Goal: Task Accomplishment & Management: Use online tool/utility

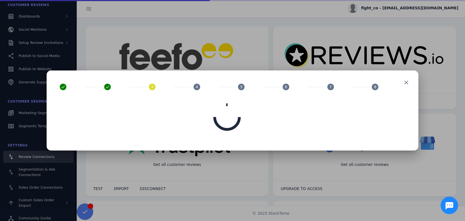
scroll to position [93, 0]
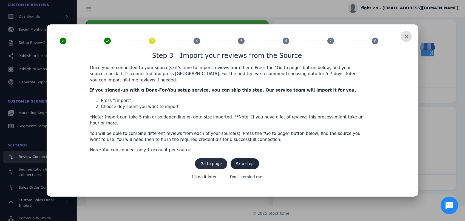
click at [214, 162] on span "Go to page" at bounding box center [210, 164] width 21 height 4
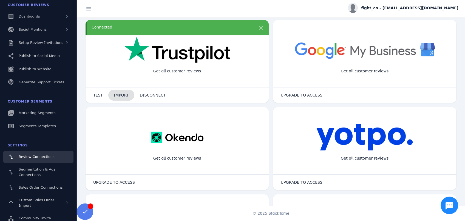
click at [119, 96] on span "IMPORT" at bounding box center [121, 95] width 15 height 4
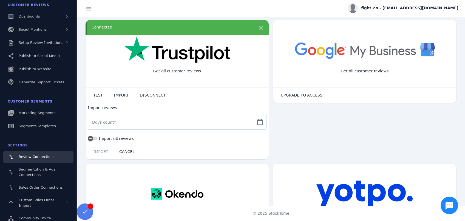
click at [132, 121] on input "Days count" at bounding box center [172, 122] width 160 height 7
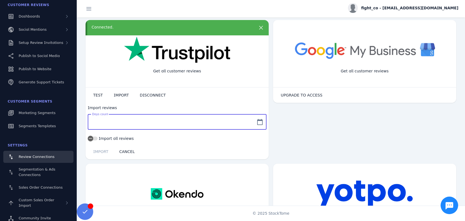
click at [257, 121] on mat-icon "calendar_today" at bounding box center [259, 122] width 13 height 7
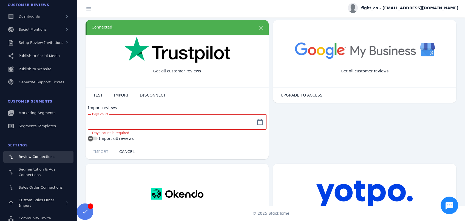
click at [105, 123] on input "Days count" at bounding box center [172, 122] width 160 height 7
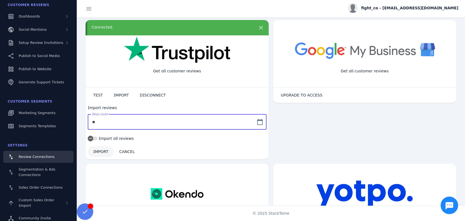
type input "**"
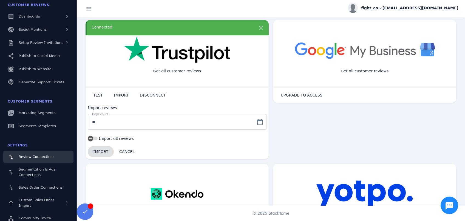
click at [96, 153] on span at bounding box center [101, 151] width 26 height 13
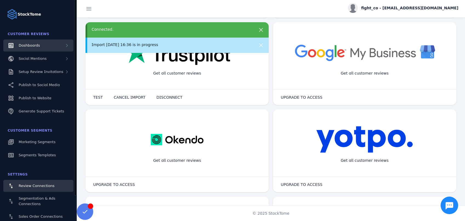
click at [30, 45] on span "Dashboards" at bounding box center [29, 45] width 21 height 4
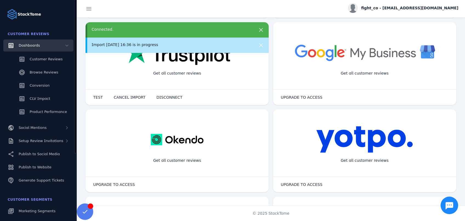
click at [30, 45] on span "Dashboards" at bounding box center [29, 45] width 21 height 4
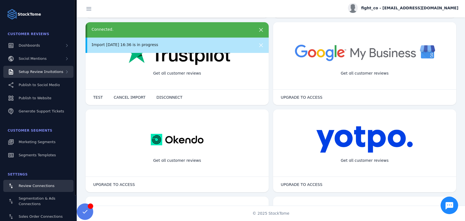
click at [53, 73] on span "Setup Review Invitations" at bounding box center [41, 72] width 45 height 4
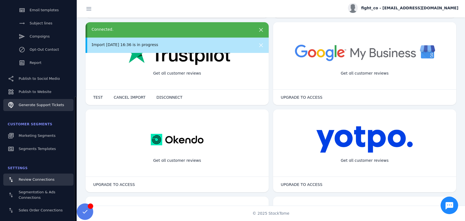
scroll to position [111, 0]
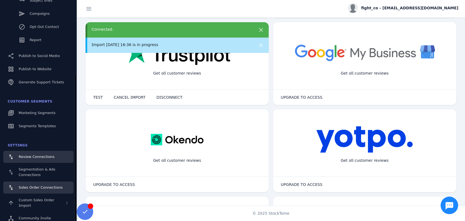
click at [37, 188] on span "Sales Order Connections" at bounding box center [41, 187] width 44 height 4
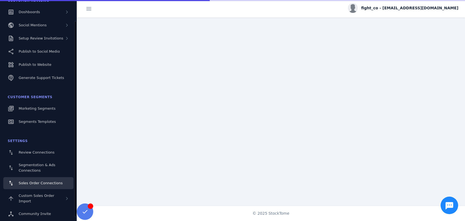
scroll to position [29, 0]
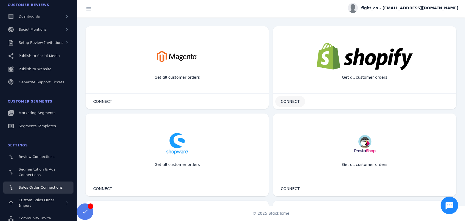
click at [293, 101] on span "CONNECT" at bounding box center [289, 101] width 19 height 4
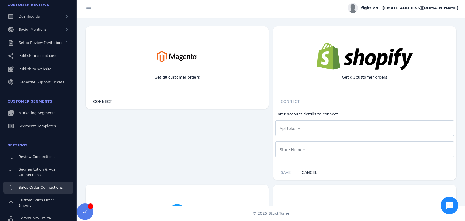
click at [316, 128] on input "Api token" at bounding box center [364, 128] width 170 height 7
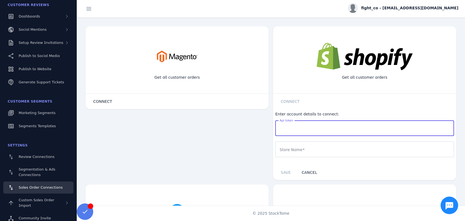
click at [316, 128] on input "Api token" at bounding box center [364, 128] width 170 height 7
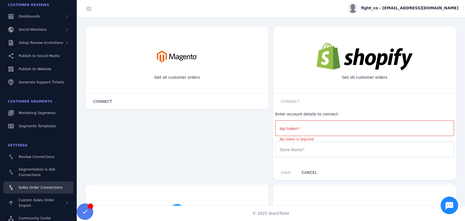
click at [304, 113] on div "Enter account details to connect:" at bounding box center [364, 114] width 179 height 6
click at [293, 128] on mat-label "Api token" at bounding box center [288, 128] width 18 height 4
click at [293, 128] on input "Api token" at bounding box center [364, 128] width 170 height 7
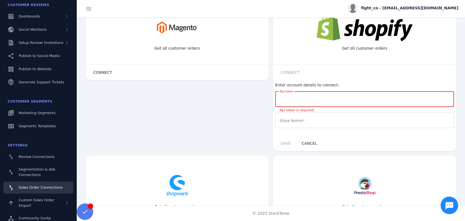
scroll to position [0, 0]
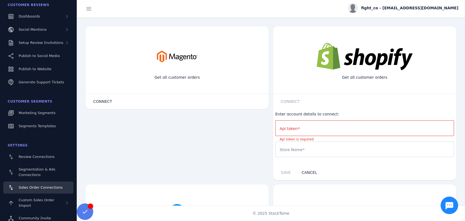
click at [328, 144] on div at bounding box center [364, 149] width 170 height 16
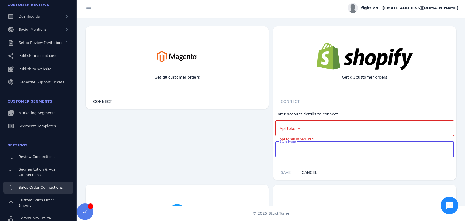
click at [315, 150] on input "Store Name" at bounding box center [364, 149] width 170 height 7
click at [286, 102] on connect-button "CONNECT" at bounding box center [290, 101] width 30 height 11
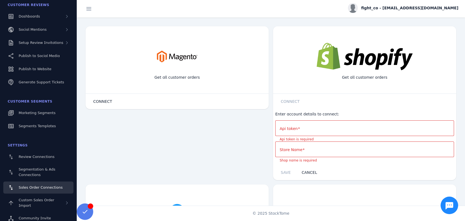
click at [372, 62] on img at bounding box center [364, 56] width 96 height 27
click at [39, 44] on span "Setup Review Invitations" at bounding box center [41, 43] width 45 height 4
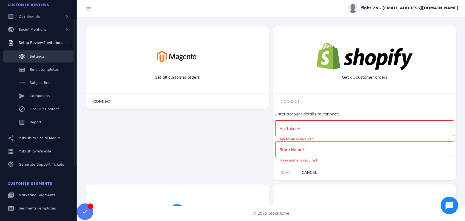
click at [37, 58] on span "Settings" at bounding box center [37, 56] width 15 height 4
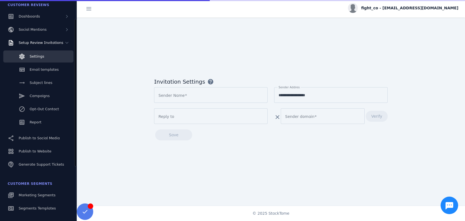
type input "********"
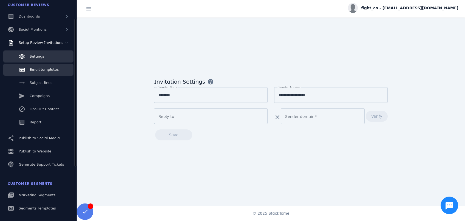
click at [39, 71] on span "Email templates" at bounding box center [44, 69] width 29 height 4
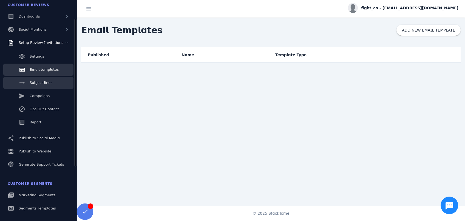
click at [42, 84] on span "Subject lines" at bounding box center [41, 83] width 23 height 4
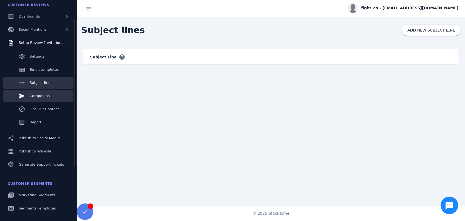
click at [41, 99] on link "Campaigns" at bounding box center [38, 96] width 70 height 12
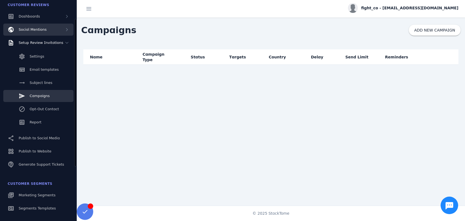
click at [35, 30] on span "Social Mentions" at bounding box center [33, 29] width 28 height 4
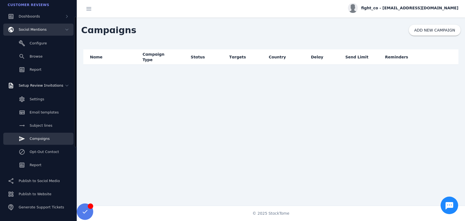
click at [35, 30] on span "Social Mentions" at bounding box center [33, 29] width 28 height 4
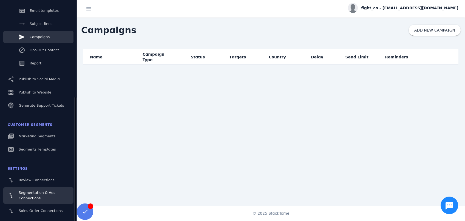
scroll to position [111, 0]
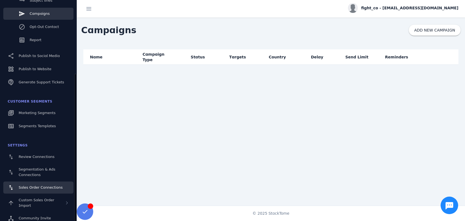
click at [36, 189] on span "Sales Order Connections" at bounding box center [41, 187] width 44 height 4
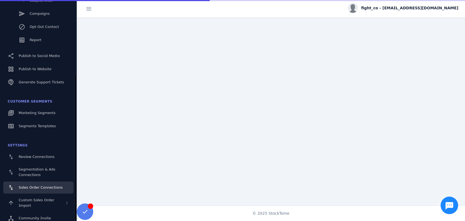
scroll to position [29, 0]
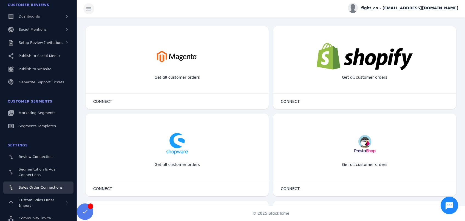
click at [86, 9] on span at bounding box center [88, 8] width 13 height 13
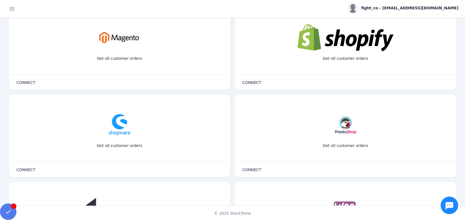
scroll to position [80, 0]
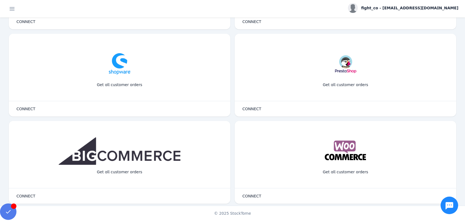
click at [449, 207] on icon "Chat button" at bounding box center [449, 205] width 8 height 7
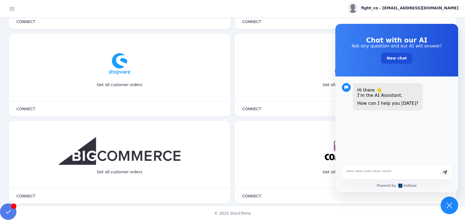
click at [449, 207] on icon "Chat button" at bounding box center [449, 205] width 8 height 8
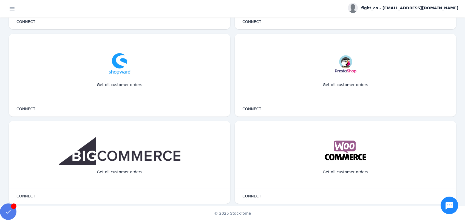
click at [449, 207] on icon "Chat button" at bounding box center [449, 205] width 8 height 7
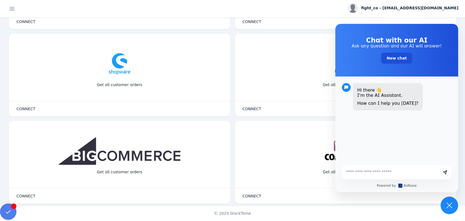
click at [394, 172] on textarea at bounding box center [391, 171] width 98 height 5
type textarea "**********"
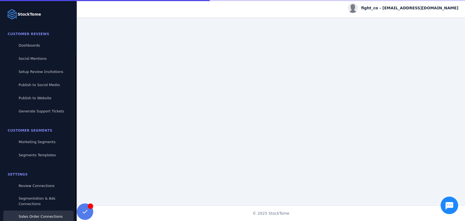
scroll to position [29, 0]
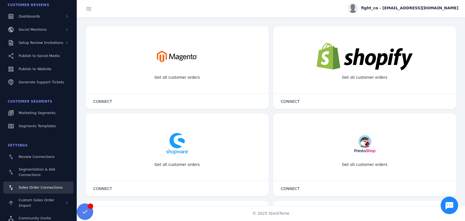
click at [447, 206] on icon "Chat button" at bounding box center [449, 205] width 8 height 7
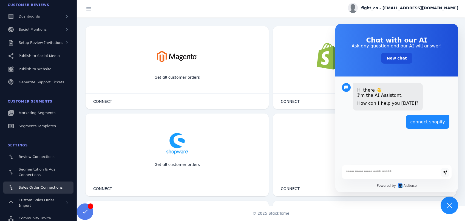
click at [378, 171] on textarea at bounding box center [391, 171] width 98 height 5
type textarea "**********"
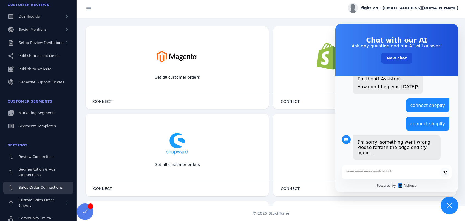
scroll to position [17, 0]
click at [392, 57] on button "New chat" at bounding box center [396, 58] width 31 height 11
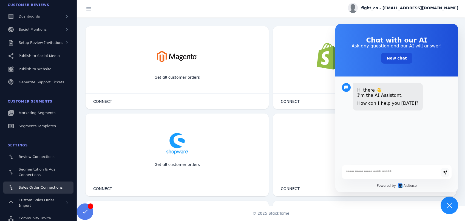
click at [387, 175] on div at bounding box center [391, 172] width 98 height 10
click at [387, 170] on textarea at bounding box center [391, 171] width 98 height 5
type textarea "****"
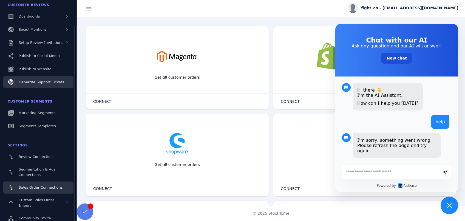
click at [35, 82] on span "Generate Support Tickets" at bounding box center [41, 82] width 45 height 4
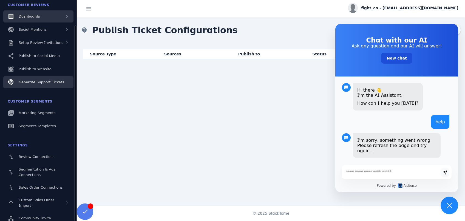
click at [31, 20] on div "Dashboards" at bounding box center [38, 16] width 70 height 12
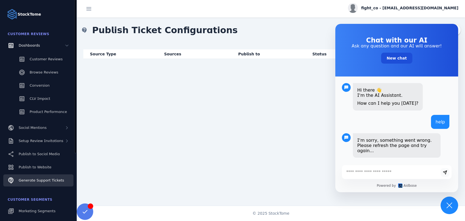
click at [217, 111] on div "Source Type Sources Publish to Status" at bounding box center [271, 127] width 388 height 169
click at [49, 63] on link "Customer Reviews" at bounding box center [38, 59] width 70 height 12
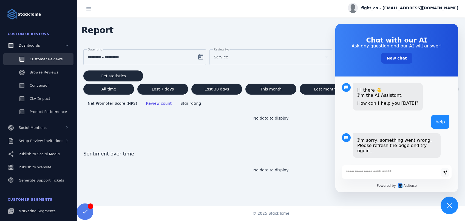
click at [446, 208] on icon "Chat button" at bounding box center [449, 205] width 8 height 8
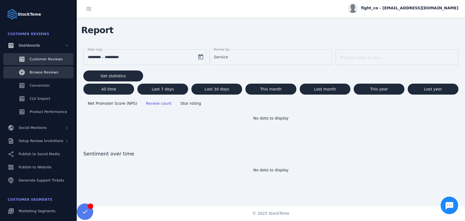
click at [41, 73] on span "Browse Reviews" at bounding box center [44, 72] width 29 height 4
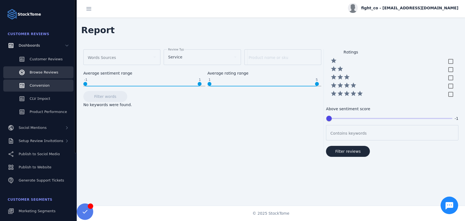
click at [39, 87] on span "Conversion" at bounding box center [40, 85] width 20 height 4
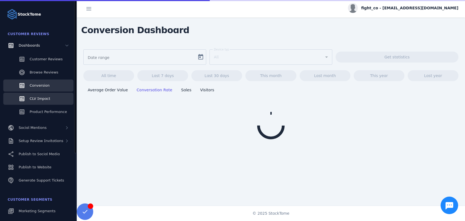
type input "**********"
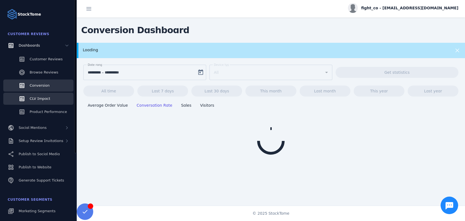
click at [42, 100] on span "CLV Impact" at bounding box center [40, 98] width 21 height 4
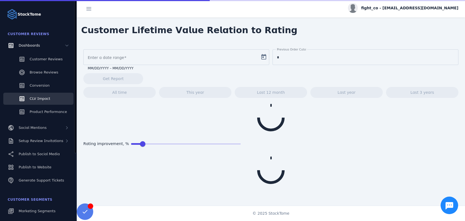
type input "**********"
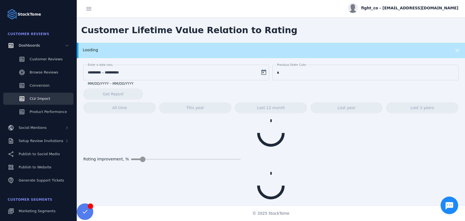
click at [424, 7] on span "fight_co - [EMAIL_ADDRESS][DOMAIN_NAME]" at bounding box center [409, 8] width 97 height 6
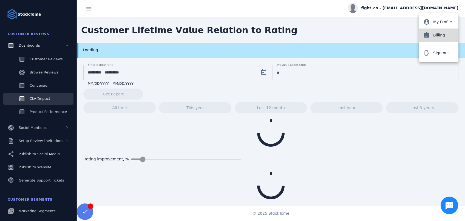
click at [443, 35] on span "Billing" at bounding box center [443, 35] width 21 height 7
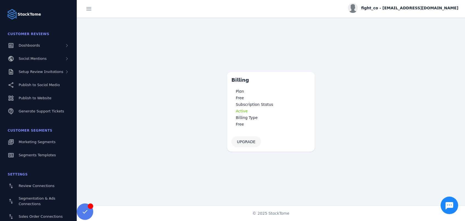
click at [239, 142] on span "UPGRADE" at bounding box center [246, 142] width 19 height 4
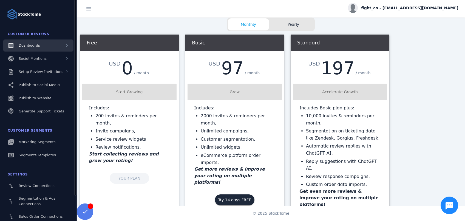
click at [28, 47] on span "Dashboards" at bounding box center [29, 45] width 21 height 4
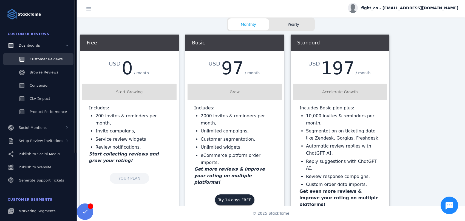
click at [38, 58] on span "Customer Reviews" at bounding box center [46, 59] width 33 height 4
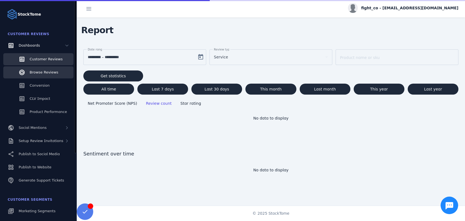
click at [42, 74] on span "Browse Reviews" at bounding box center [44, 72] width 29 height 4
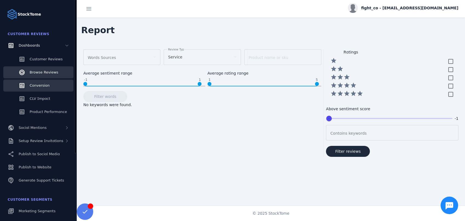
click at [43, 87] on span "Conversion" at bounding box center [40, 85] width 20 height 4
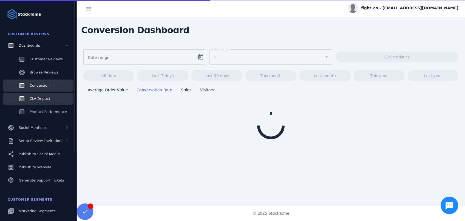
type input "**********"
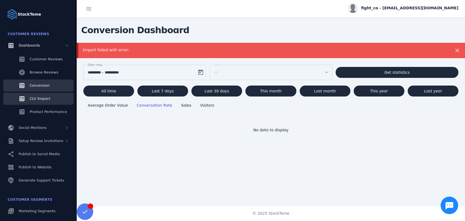
click at [47, 99] on span "CLV Impact" at bounding box center [40, 98] width 21 height 4
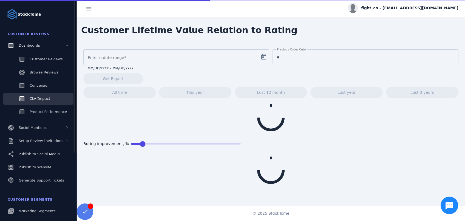
type input "**********"
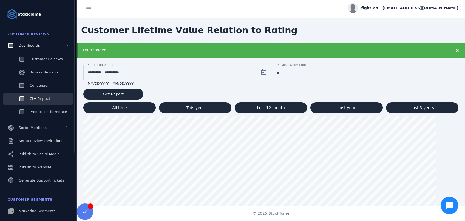
scroll to position [98, 0]
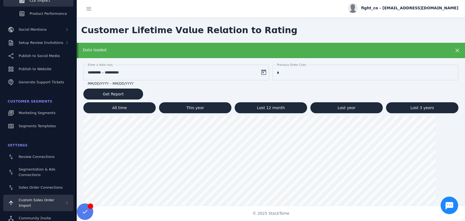
click at [41, 201] on span "Custom Sales Order Import" at bounding box center [37, 203] width 36 height 10
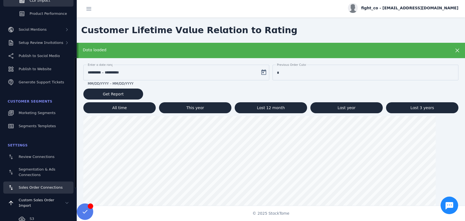
click at [34, 188] on span "Sales Order Connections" at bounding box center [41, 187] width 44 height 4
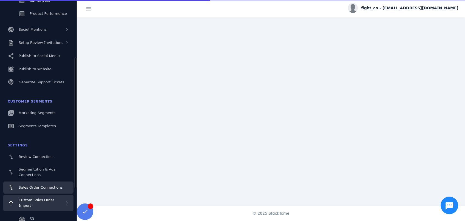
scroll to position [29, 0]
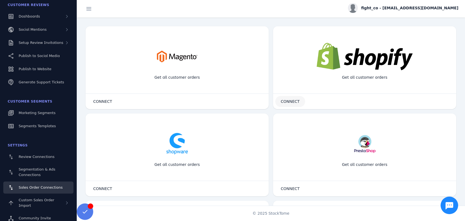
click at [285, 100] on span "CONNECT" at bounding box center [289, 101] width 19 height 4
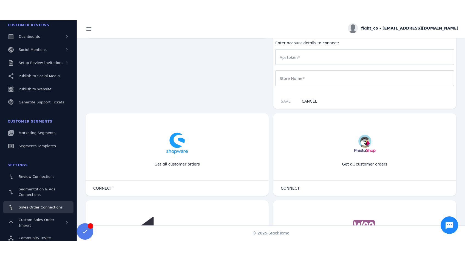
scroll to position [149, 0]
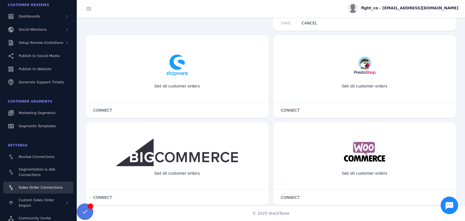
click at [86, 211] on span at bounding box center [84, 211] width 13 height 13
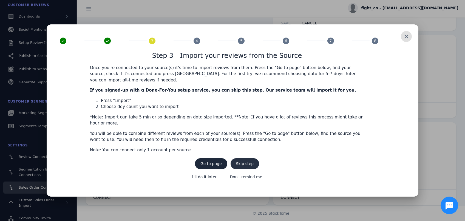
click at [242, 162] on span "Skip step" at bounding box center [245, 164] width 18 height 4
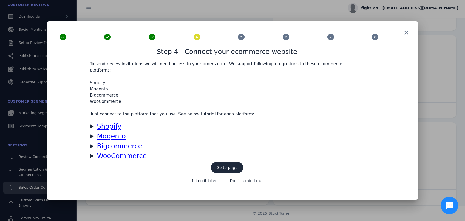
click at [121, 123] on u "Shopify" at bounding box center [109, 126] width 24 height 8
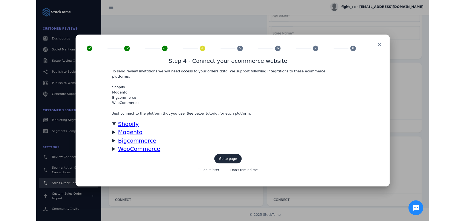
scroll to position [109, 0]
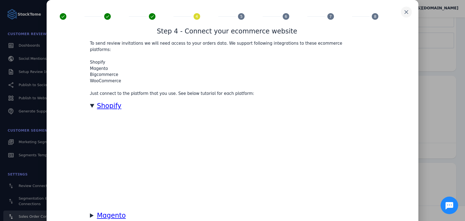
click at [406, 12] on span at bounding box center [405, 11] width 13 height 13
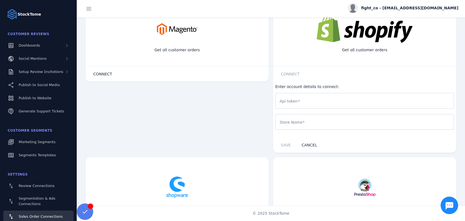
scroll to position [17, 0]
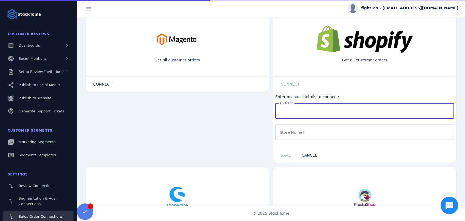
click at [300, 110] on input "Api token" at bounding box center [364, 111] width 170 height 7
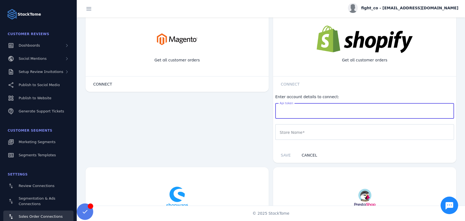
paste input "**********"
type input "**********"
click at [291, 129] on input "Store Name" at bounding box center [364, 132] width 170 height 7
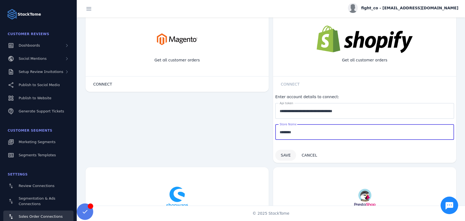
type input "********"
click at [283, 154] on span "SAVE" at bounding box center [285, 155] width 10 height 4
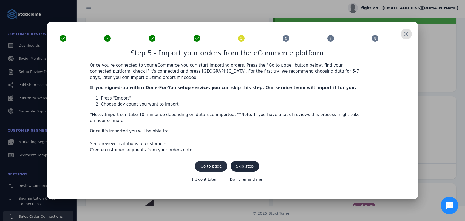
click at [210, 164] on span "Go to page" at bounding box center [210, 166] width 21 height 4
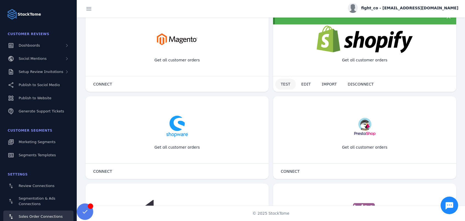
click at [284, 84] on span "TEST" at bounding box center [285, 84] width 10 height 4
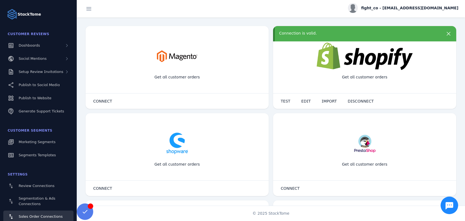
scroll to position [0, 0]
click at [323, 103] on span "IMPORT" at bounding box center [328, 101] width 15 height 4
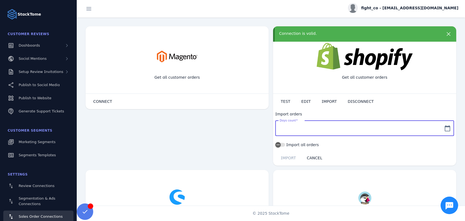
click at [306, 128] on input "Days count" at bounding box center [359, 128] width 160 height 7
type input "**"
click at [287, 159] on span "IMPORT" at bounding box center [287, 158] width 15 height 4
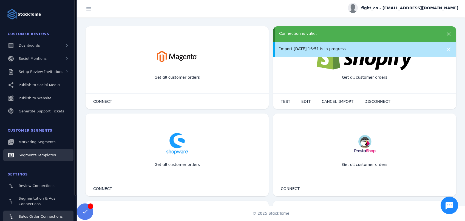
scroll to position [29, 0]
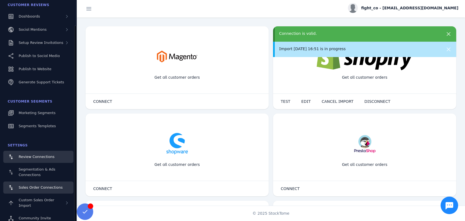
click at [38, 157] on span "Review Connections" at bounding box center [37, 156] width 36 height 4
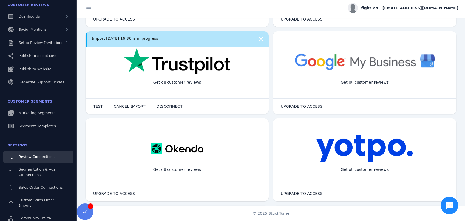
scroll to position [91, 0]
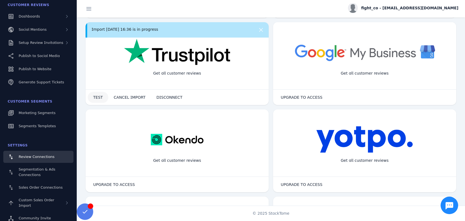
click at [96, 101] on span at bounding box center [98, 97] width 21 height 13
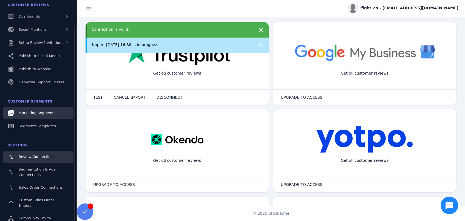
scroll to position [0, 0]
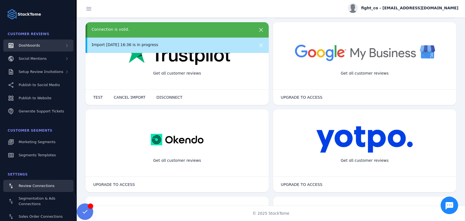
click at [30, 47] on span "Dashboards" at bounding box center [29, 45] width 21 height 4
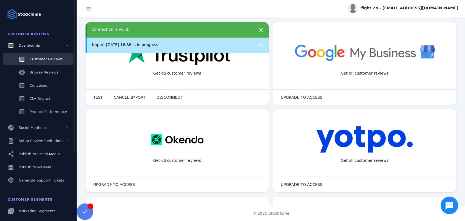
click at [40, 58] on span "Customer Reviews" at bounding box center [46, 59] width 33 height 4
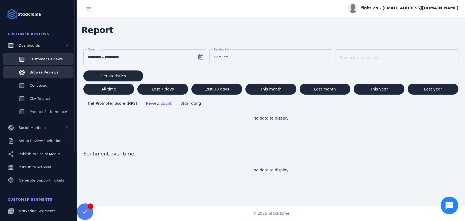
click at [39, 74] on span "Browse Reviews" at bounding box center [44, 72] width 29 height 4
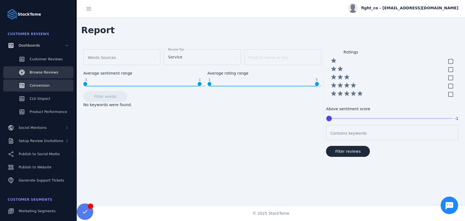
click at [34, 87] on span "Conversion" at bounding box center [40, 85] width 20 height 4
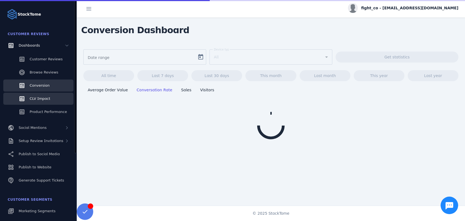
type input "**********"
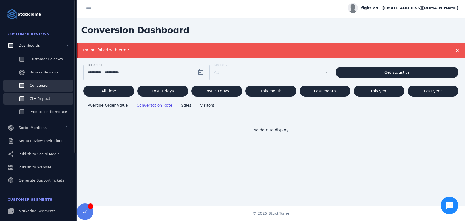
click at [38, 96] on div "CLV Impact" at bounding box center [40, 98] width 21 height 5
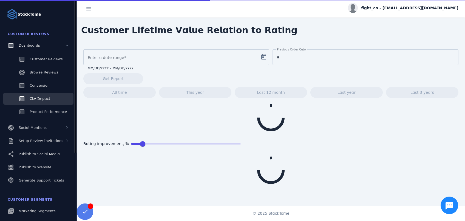
type input "**********"
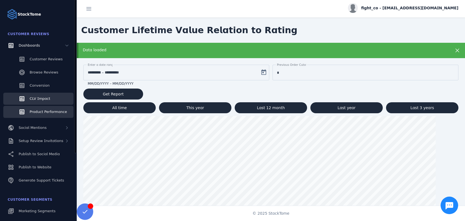
click at [44, 112] on span "Product Performance" at bounding box center [48, 112] width 37 height 4
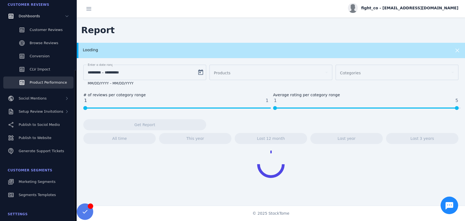
scroll to position [59, 0]
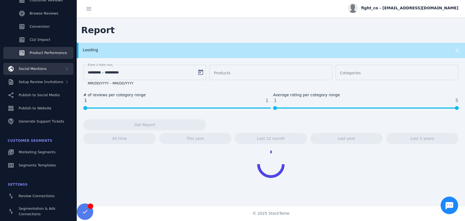
click at [57, 70] on div "Social Mentions" at bounding box center [38, 69] width 70 height 12
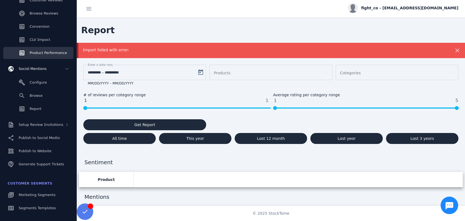
scroll to position [0, 0]
click at [36, 125] on span "Setup Review Invitations" at bounding box center [41, 124] width 45 height 4
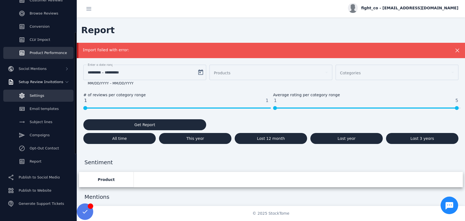
click at [34, 96] on span "Settings" at bounding box center [37, 95] width 15 height 4
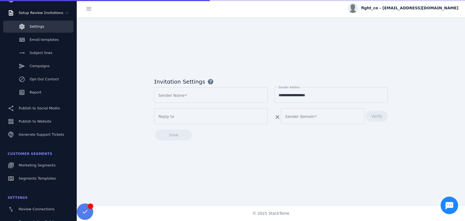
type input "********"
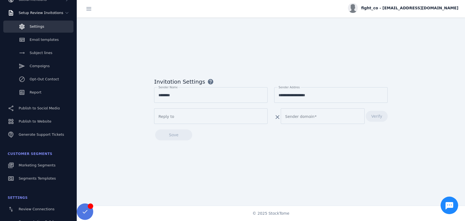
click at [82, 213] on span at bounding box center [84, 211] width 13 height 13
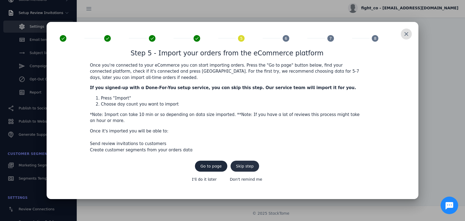
click at [243, 164] on span "Skip step" at bounding box center [245, 166] width 18 height 4
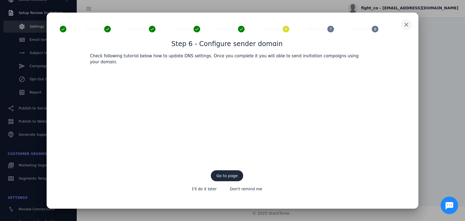
click at [407, 28] on span at bounding box center [405, 24] width 13 height 13
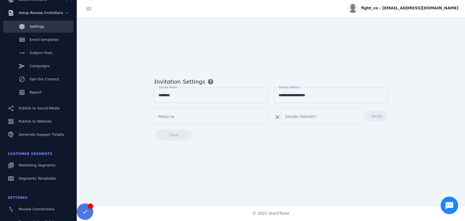
click at [84, 211] on span at bounding box center [84, 211] width 13 height 13
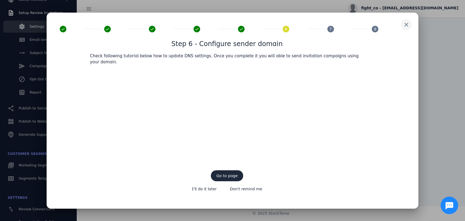
click at [407, 29] on span at bounding box center [405, 24] width 13 height 13
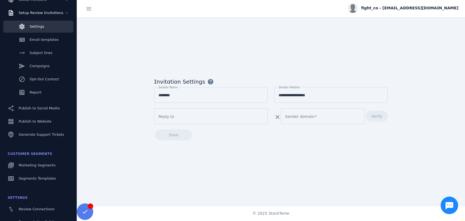
click at [298, 117] on mat-label "Sender domain" at bounding box center [299, 116] width 29 height 4
click at [298, 117] on input "Sender domain" at bounding box center [322, 116] width 75 height 7
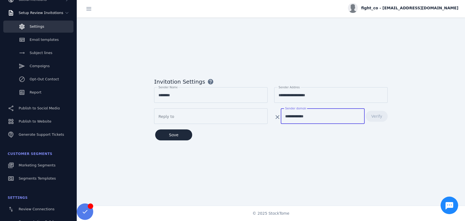
type input "**********"
click at [360, 142] on div "**********" at bounding box center [270, 111] width 247 height 71
click at [179, 137] on span at bounding box center [173, 134] width 37 height 13
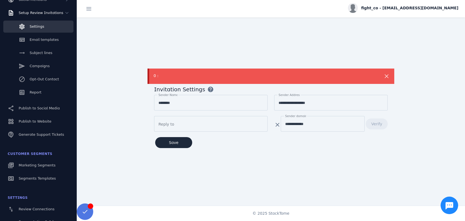
click at [86, 211] on span at bounding box center [84, 211] width 13 height 13
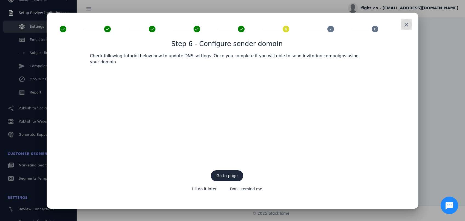
click at [408, 29] on span at bounding box center [405, 24] width 13 height 13
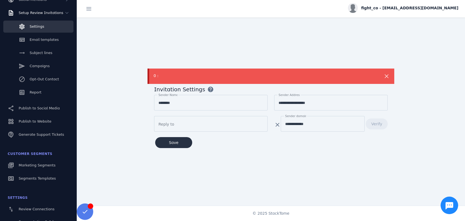
click at [176, 142] on span "Save" at bounding box center [174, 143] width 10 height 4
click at [318, 124] on input "**********" at bounding box center [322, 124] width 75 height 7
click at [294, 116] on mat-label "Sender domain" at bounding box center [296, 115] width 22 height 3
click at [294, 121] on input "**********" at bounding box center [322, 124] width 75 height 7
click at [276, 125] on mat-icon "clear" at bounding box center [277, 124] width 7 height 7
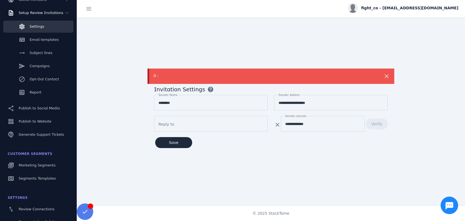
click at [315, 126] on input "**********" at bounding box center [322, 124] width 75 height 7
drag, startPoint x: 315, startPoint y: 126, endPoint x: 280, endPoint y: 126, distance: 35.1
click at [285, 126] on input "**********" at bounding box center [322, 124] width 75 height 7
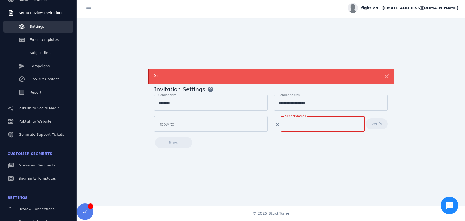
click at [282, 164] on div "**********" at bounding box center [271, 112] width 388 height 188
click at [309, 124] on mat-label "Sender domain" at bounding box center [299, 124] width 29 height 4
click at [309, 124] on input "Sender domain" at bounding box center [322, 124] width 75 height 7
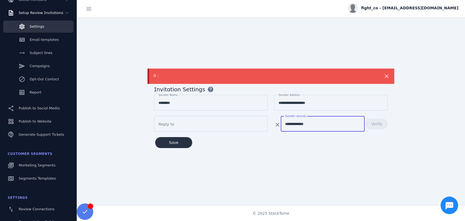
type input "**********"
click at [174, 141] on span "Save" at bounding box center [174, 143] width 10 height 4
click at [379, 121] on div "Verify" at bounding box center [375, 126] width 23 height 21
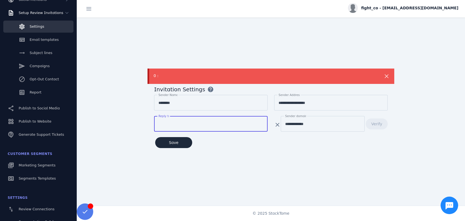
click at [199, 126] on input "Reply to" at bounding box center [210, 124] width 105 height 7
click at [275, 172] on div "**********" at bounding box center [271, 112] width 388 height 188
click at [252, 125] on input "Reply to" at bounding box center [210, 124] width 105 height 7
type input "*"
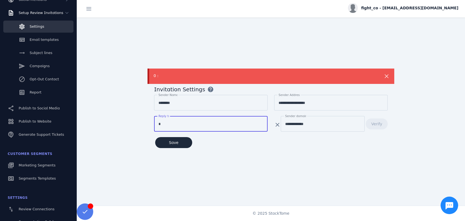
click at [263, 172] on div "**********" at bounding box center [271, 112] width 388 height 188
drag, startPoint x: 173, startPoint y: 124, endPoint x: 147, endPoint y: 124, distance: 26.0
click at [158, 124] on input "*" at bounding box center [210, 124] width 105 height 7
click at [215, 163] on div "**********" at bounding box center [271, 112] width 388 height 188
click at [88, 209] on span at bounding box center [84, 211] width 13 height 13
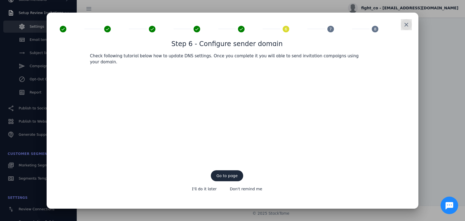
click at [405, 30] on span at bounding box center [405, 24] width 13 height 13
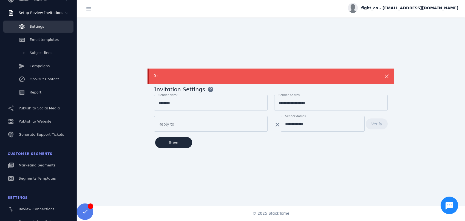
click at [385, 77] on icon at bounding box center [386, 76] width 7 height 7
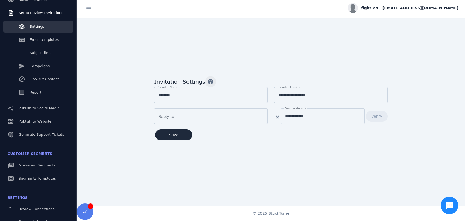
click at [204, 82] on span "button" at bounding box center [210, 81] width 13 height 13
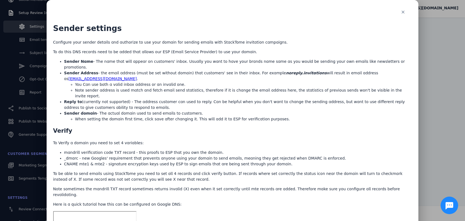
click at [446, 206] on icon "Chat button" at bounding box center [449, 205] width 8 height 7
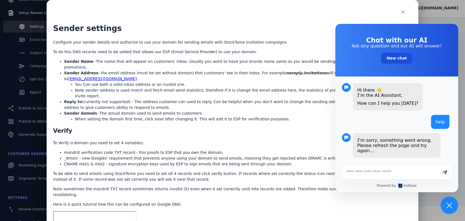
click at [364, 172] on textarea at bounding box center [391, 171] width 98 height 5
type textarea "****"
click at [442, 173] on button at bounding box center [444, 172] width 9 height 9
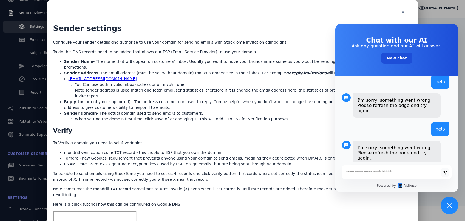
scroll to position [41, 0]
click at [279, 127] on h2 "Verify" at bounding box center [232, 131] width 359 height 9
click at [449, 206] on icon "Chat button" at bounding box center [449, 205] width 8 height 8
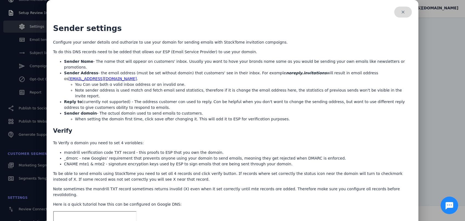
click at [402, 13] on span "button" at bounding box center [403, 11] width 18 height 13
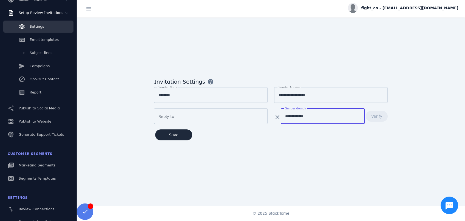
drag, startPoint x: 329, startPoint y: 117, endPoint x: 275, endPoint y: 119, distance: 54.3
click at [285, 119] on input "**********" at bounding box center [322, 116] width 75 height 7
click at [377, 139] on form "**********" at bounding box center [270, 108] width 233 height 64
click at [182, 135] on span at bounding box center [173, 134] width 37 height 13
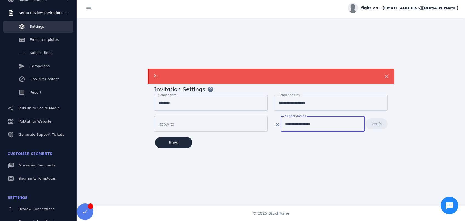
click at [329, 126] on input "**********" at bounding box center [322, 124] width 75 height 7
drag, startPoint x: 292, startPoint y: 125, endPoint x: 280, endPoint y: 125, distance: 11.8
click at [285, 125] on input "**********" at bounding box center [322, 124] width 75 height 7
click at [346, 163] on div "**********" at bounding box center [271, 112] width 388 height 188
click at [175, 141] on span "Save" at bounding box center [174, 143] width 10 height 4
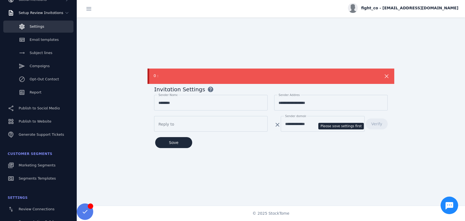
click at [376, 124] on div "Verify" at bounding box center [375, 126] width 23 height 21
click at [288, 125] on input "**********" at bounding box center [322, 124] width 75 height 7
type input "**********"
click at [323, 168] on div "**********" at bounding box center [271, 112] width 388 height 188
click at [180, 144] on span at bounding box center [173, 142] width 37 height 13
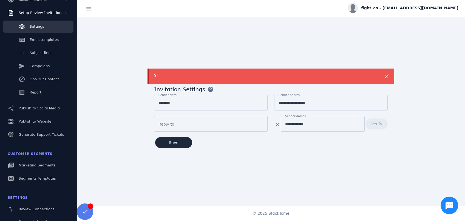
click at [386, 78] on icon at bounding box center [386, 76] width 4 height 4
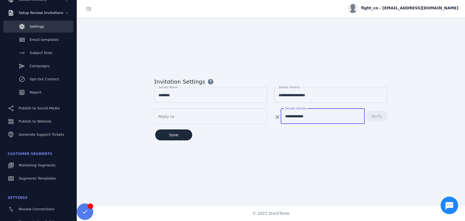
click at [329, 116] on input "**********" at bounding box center [322, 116] width 75 height 7
click at [330, 157] on div "**********" at bounding box center [271, 112] width 388 height 188
click at [285, 115] on input "**********" at bounding box center [322, 116] width 75 height 7
click at [334, 114] on input "**********" at bounding box center [322, 116] width 75 height 7
click at [173, 134] on span "Save" at bounding box center [174, 135] width 10 height 4
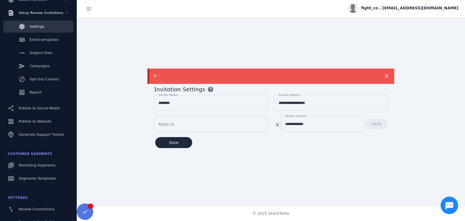
click at [86, 210] on span at bounding box center [84, 211] width 13 height 13
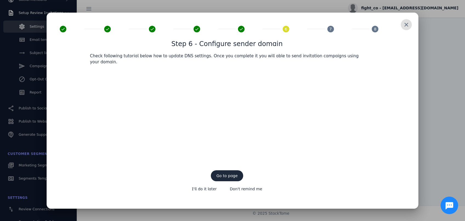
click at [454, 71] on div at bounding box center [232, 110] width 465 height 221
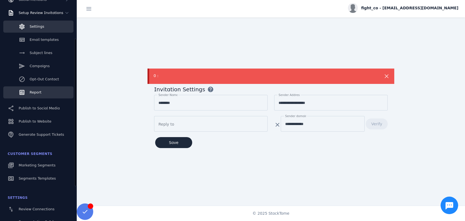
scroll to position [0, 0]
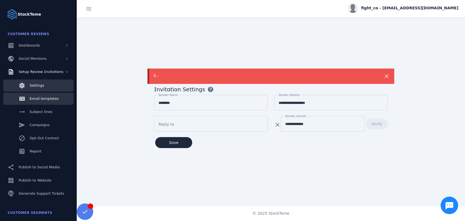
click at [38, 100] on span "Email templates" at bounding box center [44, 98] width 29 height 4
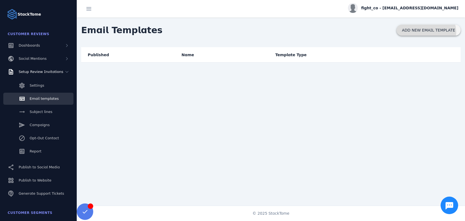
click at [425, 32] on span "ADD NEW EMAIL TEMPLATE" at bounding box center [428, 30] width 53 height 4
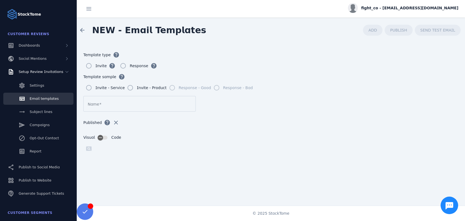
click at [167, 89] on div "Response - Good" at bounding box center [189, 87] width 44 height 11
click at [253, 115] on form "Template type help Invite help Response help Template sample help Invite - Serv…" at bounding box center [271, 127] width 388 height 169
click at [150, 101] on input "Name" at bounding box center [140, 104] width 104 height 7
click at [149, 108] on div at bounding box center [140, 104] width 104 height 16
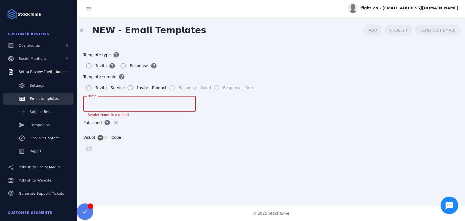
click at [151, 106] on input "Name" at bounding box center [140, 104] width 104 height 7
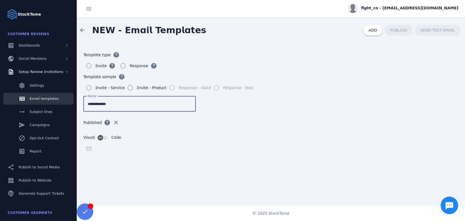
type input "**********"
click at [251, 121] on div "Published help clear" at bounding box center [270, 126] width 375 height 18
click at [291, 125] on div "Published help clear" at bounding box center [270, 126] width 375 height 18
click at [105, 122] on span "button" at bounding box center [107, 122] width 13 height 13
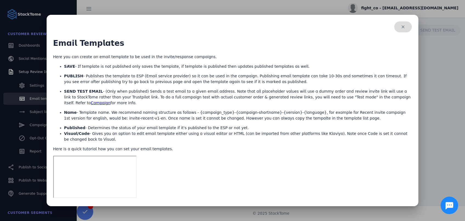
click at [405, 33] on span "button" at bounding box center [403, 26] width 18 height 13
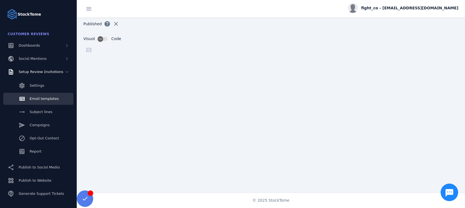
scroll to position [102, 0]
click at [302, 36] on div "Visual Code" at bounding box center [270, 39] width 375 height 6
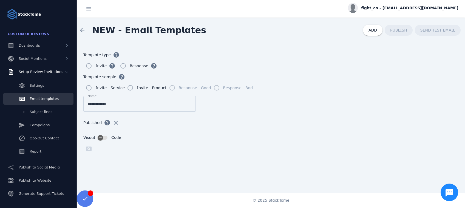
click at [392, 115] on form "**********" at bounding box center [271, 121] width 388 height 157
click at [363, 95] on form "**********" at bounding box center [271, 121] width 388 height 157
click at [377, 32] on span "ADD" at bounding box center [372, 30] width 8 height 4
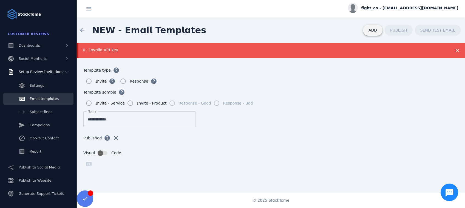
click at [378, 33] on span at bounding box center [372, 30] width 19 height 13
click at [35, 113] on span "Subject lines" at bounding box center [41, 112] width 23 height 4
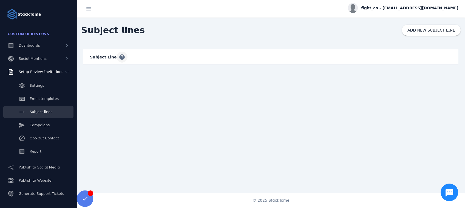
click at [117, 57] on span "button" at bounding box center [121, 56] width 13 height 13
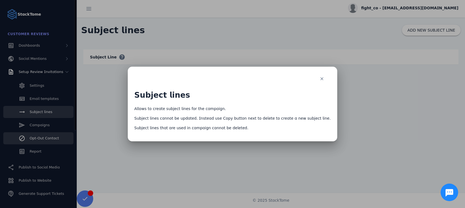
drag, startPoint x: 48, startPoint y: 131, endPoint x: 51, endPoint y: 133, distance: 3.2
click at [48, 131] on div at bounding box center [232, 104] width 465 height 208
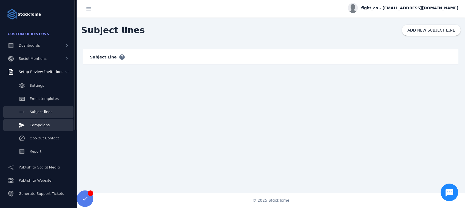
click at [43, 126] on span "Campaigns" at bounding box center [40, 125] width 20 height 4
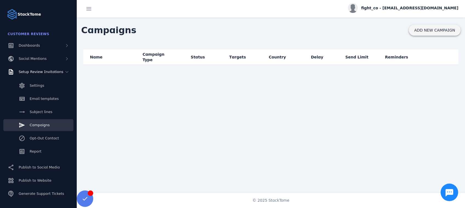
click at [414, 29] on span "ADD NEW CAMPAIGN" at bounding box center [434, 30] width 41 height 4
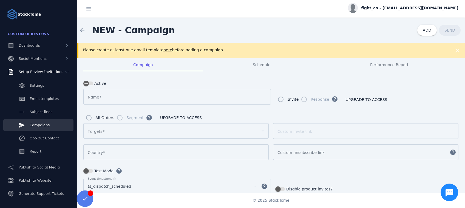
click at [118, 118] on div "Segment" at bounding box center [128, 117] width 29 height 11
click at [146, 117] on span "button" at bounding box center [148, 117] width 13 height 13
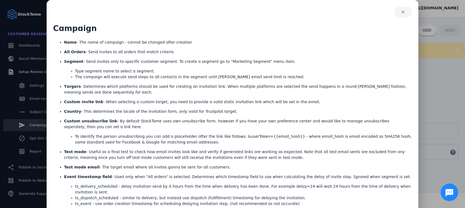
click at [405, 12] on span "button" at bounding box center [403, 11] width 18 height 13
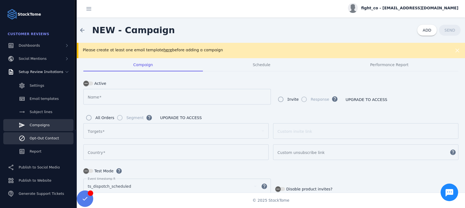
click at [51, 139] on span "Opt-Out Contact" at bounding box center [44, 138] width 29 height 4
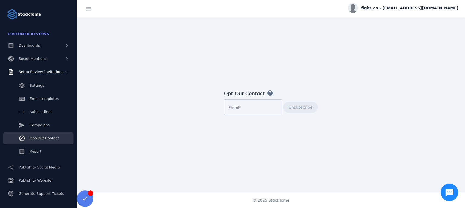
click at [267, 93] on mat-icon "help" at bounding box center [270, 93] width 7 height 7
click at [268, 94] on mat-icon "help" at bounding box center [270, 93] width 7 height 7
click at [26, 47] on span "Dashboards" at bounding box center [29, 45] width 21 height 4
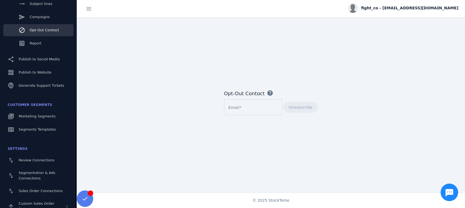
scroll to position [193, 0]
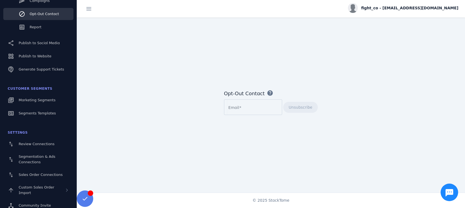
click at [227, 107] on div "Email" at bounding box center [253, 107] width 58 height 16
click at [267, 94] on mat-icon "help" at bounding box center [270, 93] width 7 height 7
click at [267, 93] on mat-icon "help" at bounding box center [270, 93] width 7 height 7
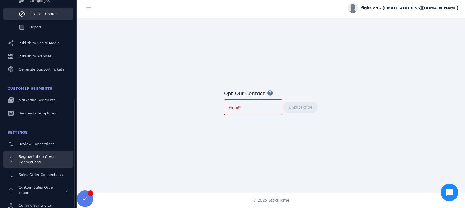
click at [28, 161] on span "Segmentation & Ads Connections" at bounding box center [37, 159] width 37 height 10
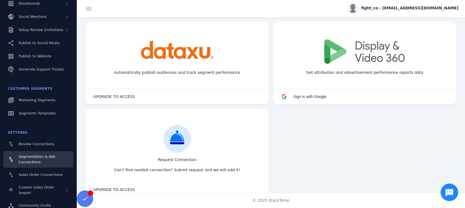
scroll to position [458, 0]
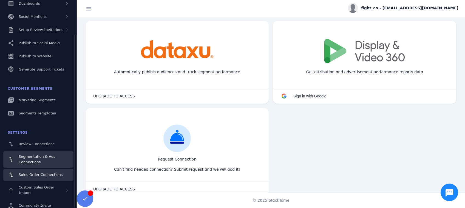
click at [32, 173] on span "Sales Order Connections" at bounding box center [41, 174] width 44 height 4
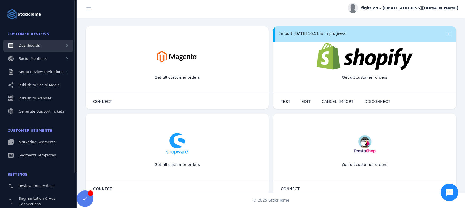
click at [31, 48] on div "Dashboards" at bounding box center [29, 45] width 21 height 5
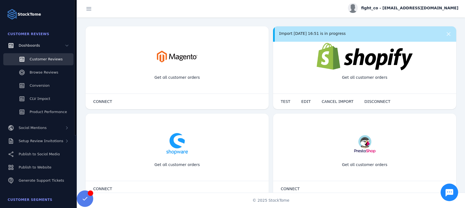
click at [47, 60] on span "Customer Reviews" at bounding box center [46, 59] width 33 height 4
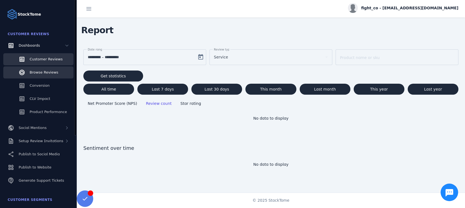
click at [43, 73] on span "Browse Reviews" at bounding box center [44, 72] width 29 height 4
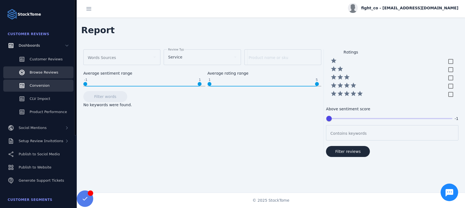
click at [44, 87] on span "Conversion" at bounding box center [40, 85] width 20 height 4
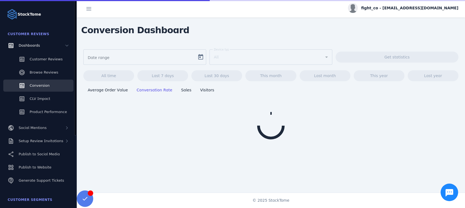
type input "**********"
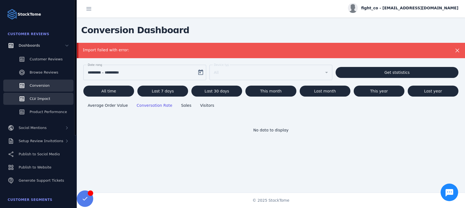
click at [42, 101] on div "CLV Impact" at bounding box center [40, 98] width 21 height 5
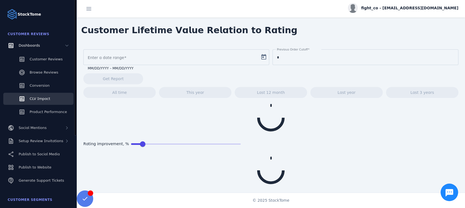
type input "**********"
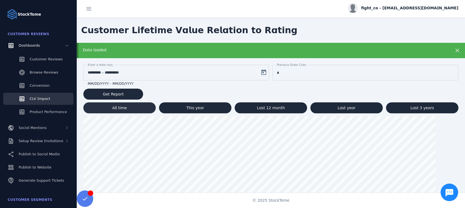
click at [130, 109] on span at bounding box center [119, 107] width 72 height 13
type input "**********"
click at [41, 112] on span "Product Performance" at bounding box center [48, 112] width 37 height 4
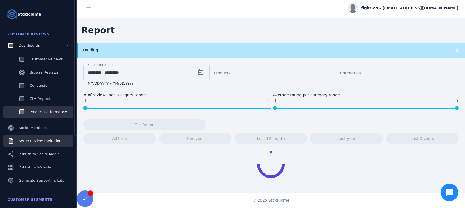
click at [66, 142] on icon at bounding box center [67, 141] width 4 height 4
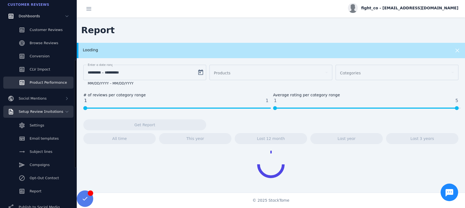
scroll to position [59, 0]
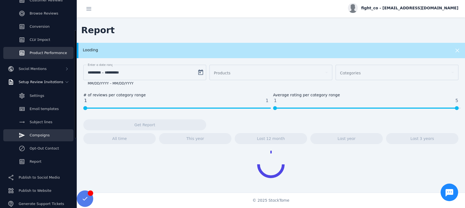
click at [45, 137] on span "Campaigns" at bounding box center [40, 135] width 20 height 4
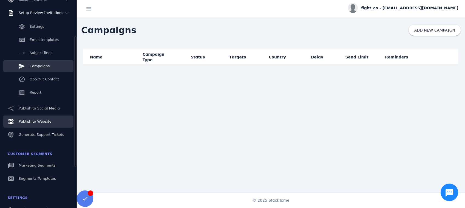
click at [41, 121] on span "Publish to Website" at bounding box center [35, 121] width 33 height 4
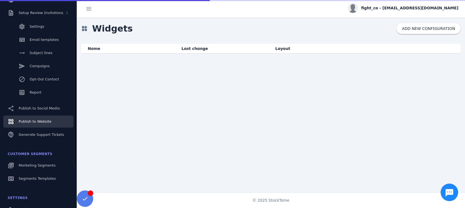
scroll to position [42, 0]
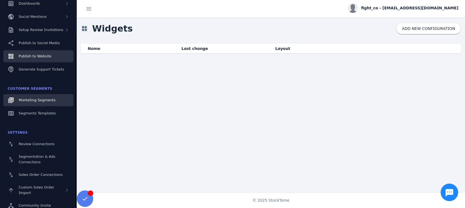
click at [47, 103] on link "Marketing Segments" at bounding box center [38, 100] width 70 height 12
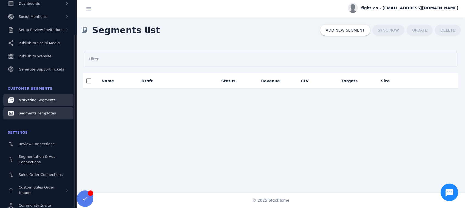
click at [34, 118] on link "Segments Templates" at bounding box center [38, 113] width 70 height 12
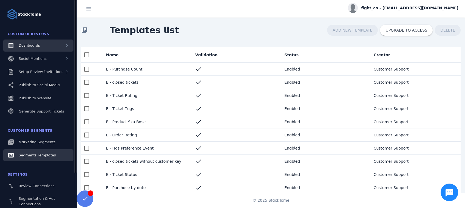
click at [30, 48] on div "Dashboards" at bounding box center [29, 45] width 21 height 5
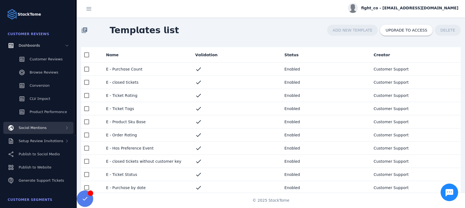
click at [37, 128] on span "Social Mentions" at bounding box center [33, 127] width 28 height 4
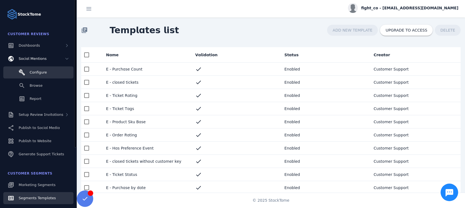
click at [37, 73] on span "Configure" at bounding box center [38, 72] width 17 height 4
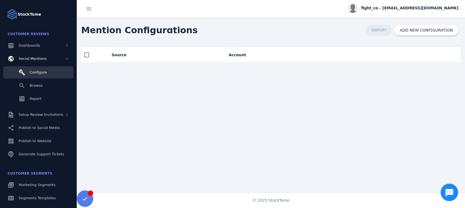
click at [451, 193] on icon "Chat button" at bounding box center [449, 192] width 8 height 7
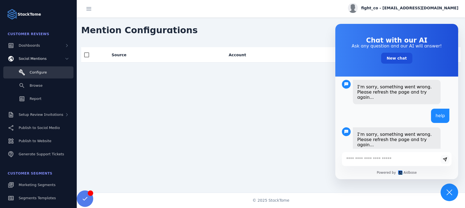
scroll to position [54, 0]
click at [313, 103] on div "Source Account" at bounding box center [271, 121] width 388 height 157
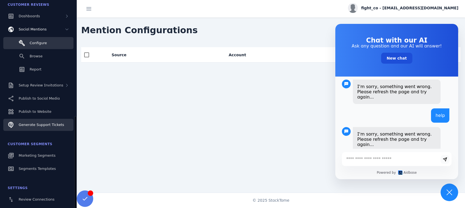
scroll to position [85, 0]
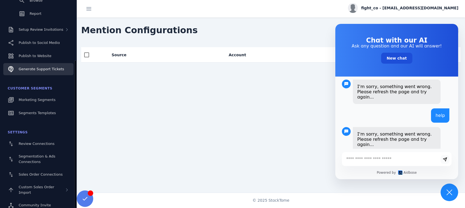
click at [35, 70] on span "Generate Support Tickets" at bounding box center [41, 69] width 45 height 4
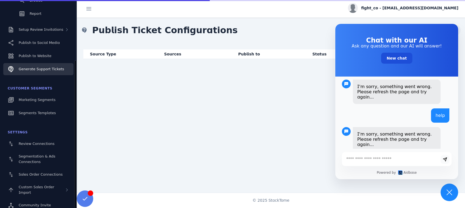
scroll to position [42, 0]
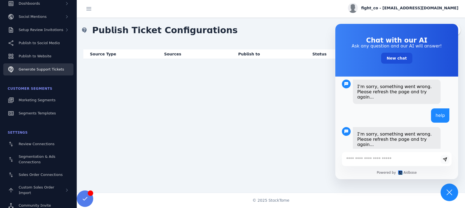
click at [449, 194] on icon "Chat button" at bounding box center [449, 192] width 8 height 8
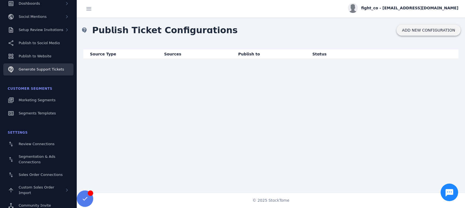
click at [412, 29] on span "ADD NEW CONFIGURATION" at bounding box center [428, 30] width 53 height 4
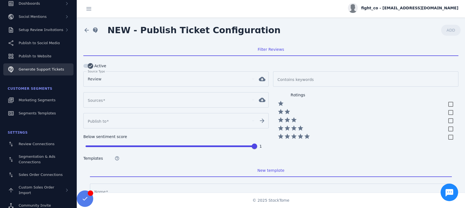
click at [133, 101] on div at bounding box center [169, 99] width 162 height 7
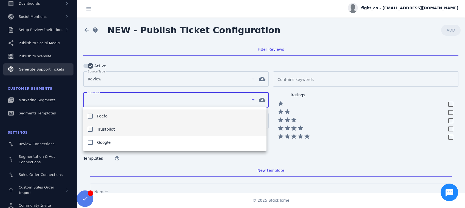
click at [102, 132] on span "Trustpilot" at bounding box center [106, 129] width 18 height 7
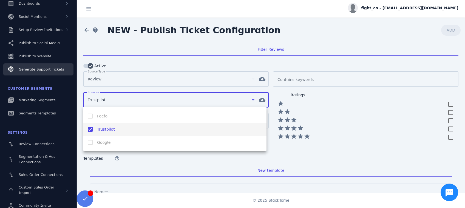
click at [299, 78] on div at bounding box center [232, 104] width 465 height 208
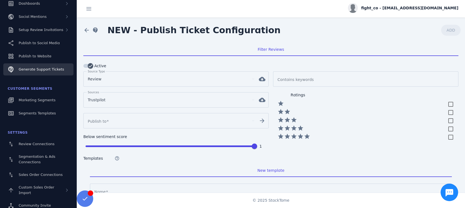
click at [308, 82] on input "Contains keywords" at bounding box center [364, 79] width 174 height 7
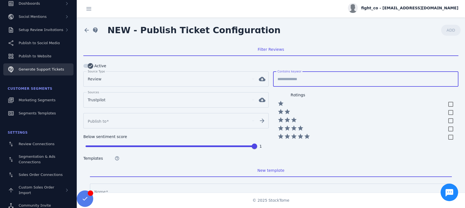
click at [311, 80] on input "Contains keywords" at bounding box center [364, 79] width 174 height 7
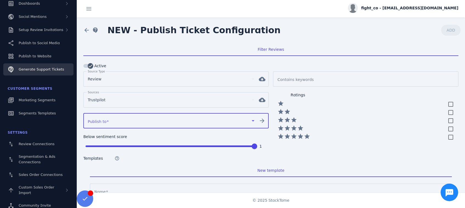
click at [113, 120] on div at bounding box center [169, 120] width 162 height 7
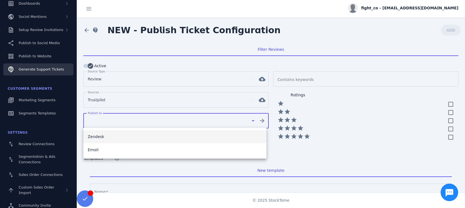
click at [113, 120] on div at bounding box center [232, 104] width 465 height 208
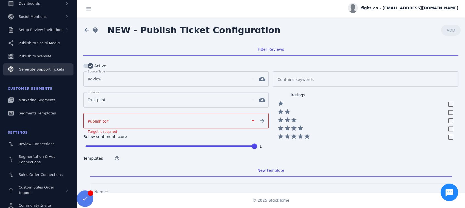
click at [162, 123] on div at bounding box center [169, 120] width 162 height 7
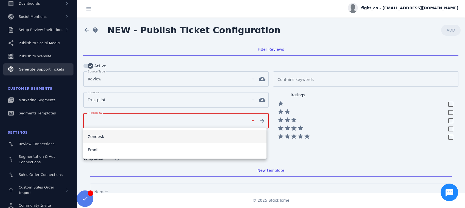
scroll to position [29, 0]
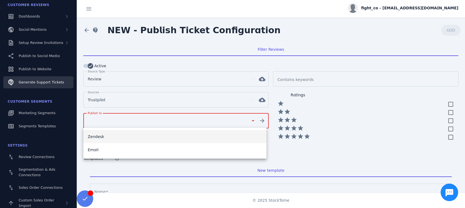
click at [430, 9] on div at bounding box center [232, 104] width 465 height 208
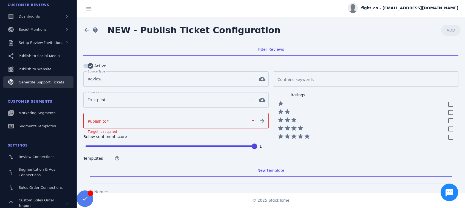
click at [357, 7] on img at bounding box center [353, 8] width 10 height 10
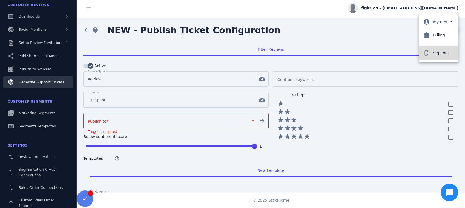
click at [435, 53] on span "Sign out" at bounding box center [441, 53] width 16 height 7
